Goal: Task Accomplishment & Management: Use online tool/utility

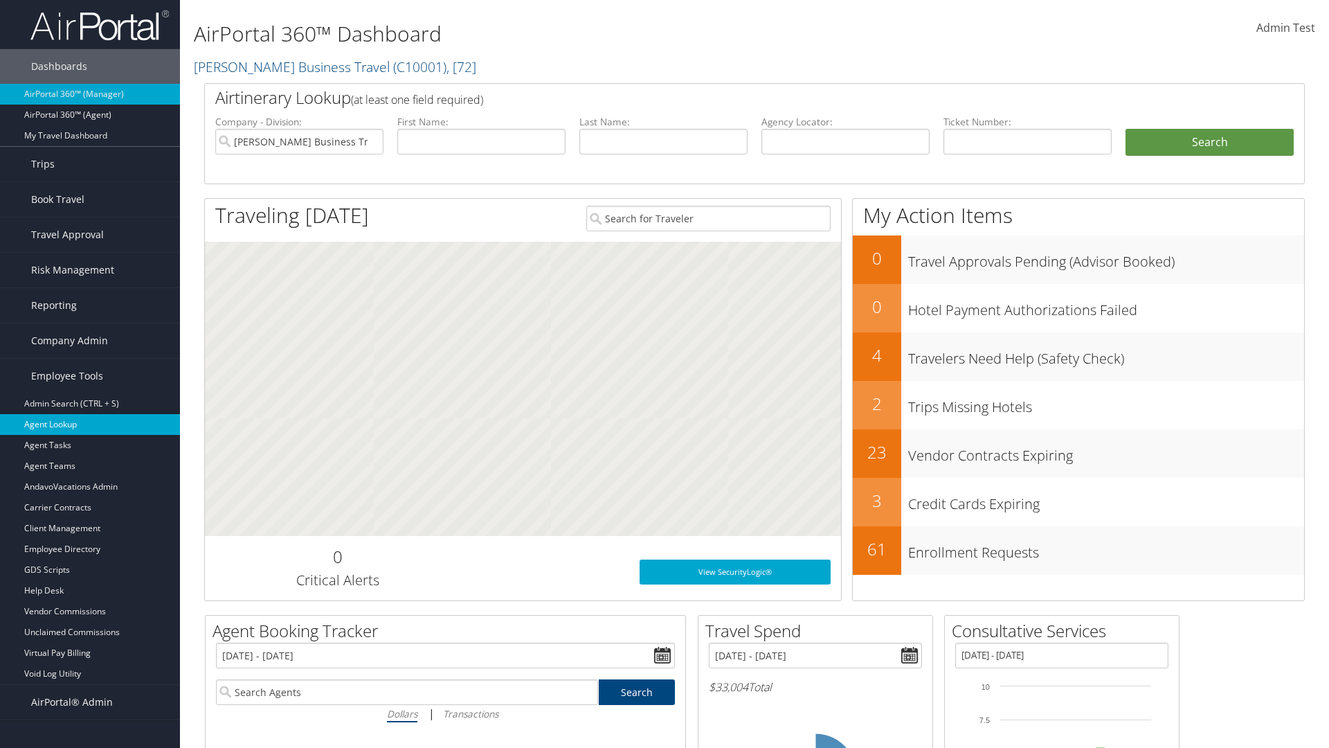
click at [90, 424] on link "Agent Lookup" at bounding box center [90, 424] width 180 height 21
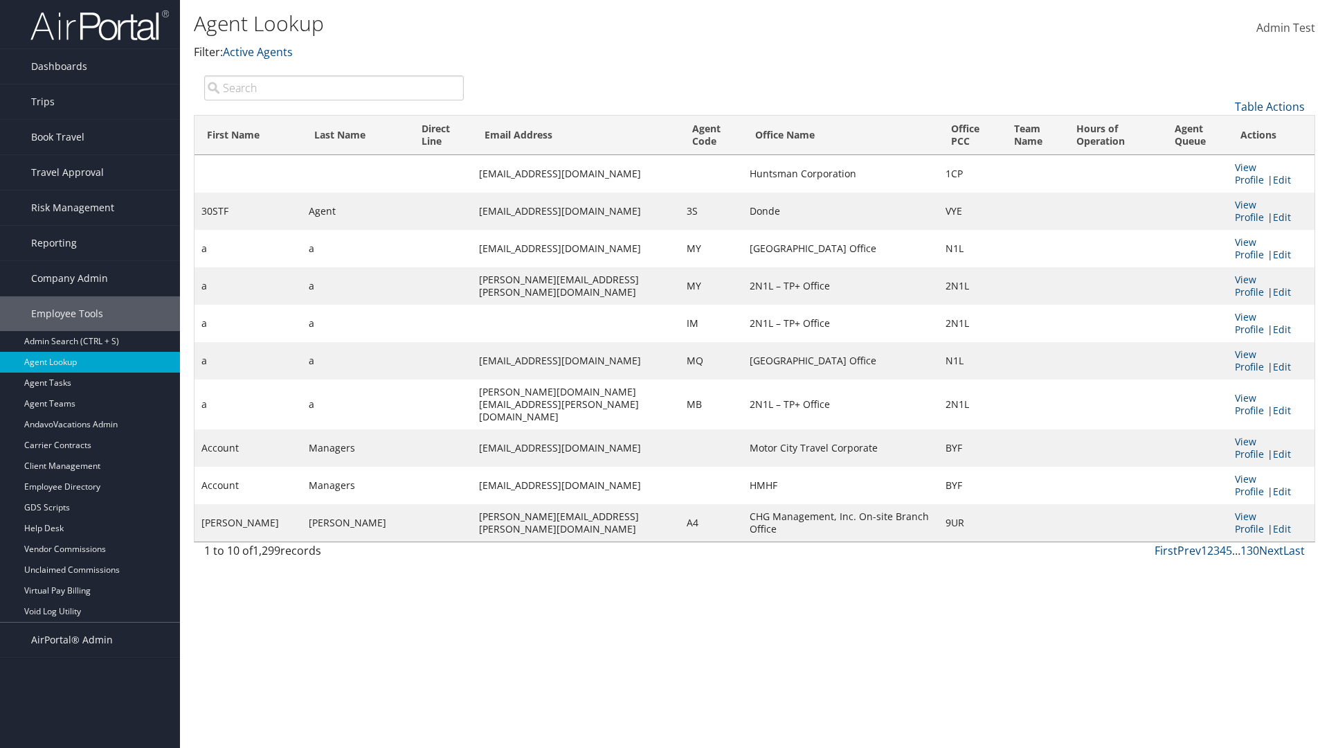
click at [334, 87] on input "search" at bounding box center [334, 87] width 260 height 25
type input "30STF"
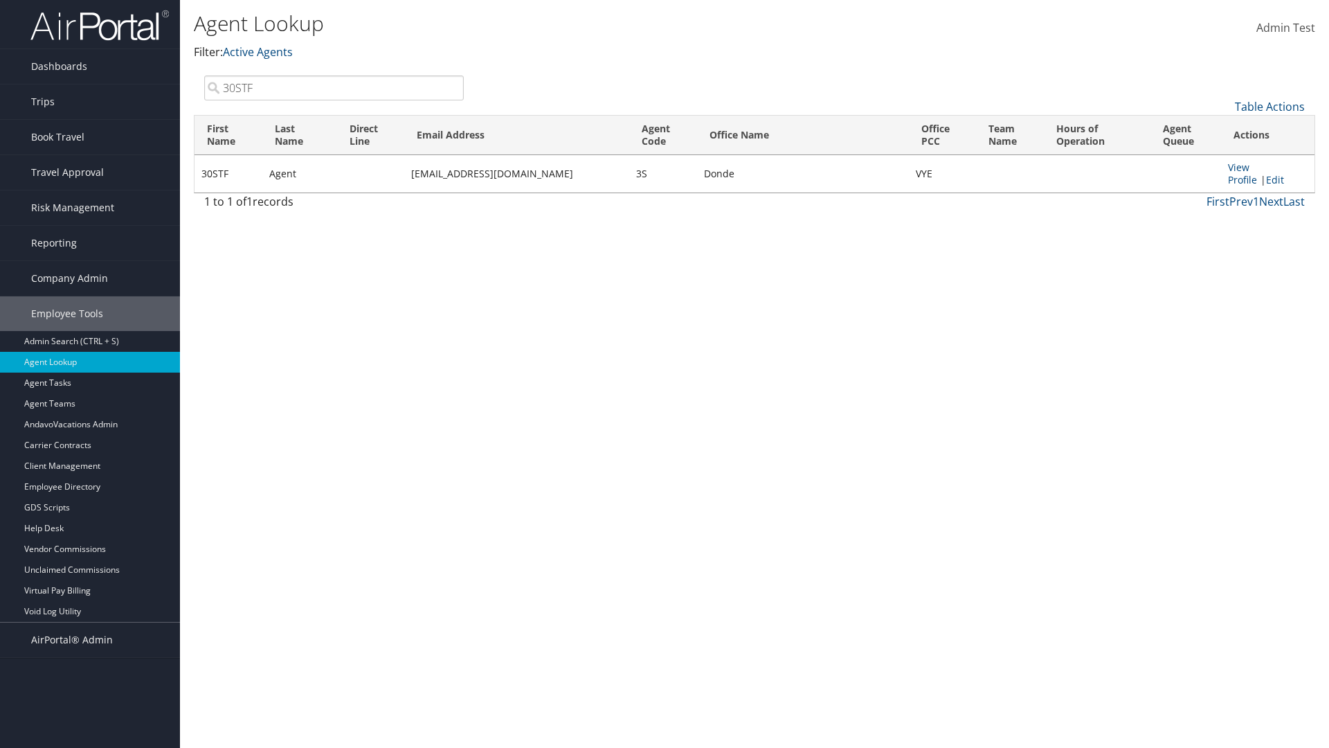
click at [334, 87] on input "30STF" at bounding box center [334, 87] width 260 height 25
type input "Non-existing Name"
click at [334, 87] on input "Non-existing Name" at bounding box center [334, 87] width 260 height 25
type input "Agent"
